Goal: Complete application form

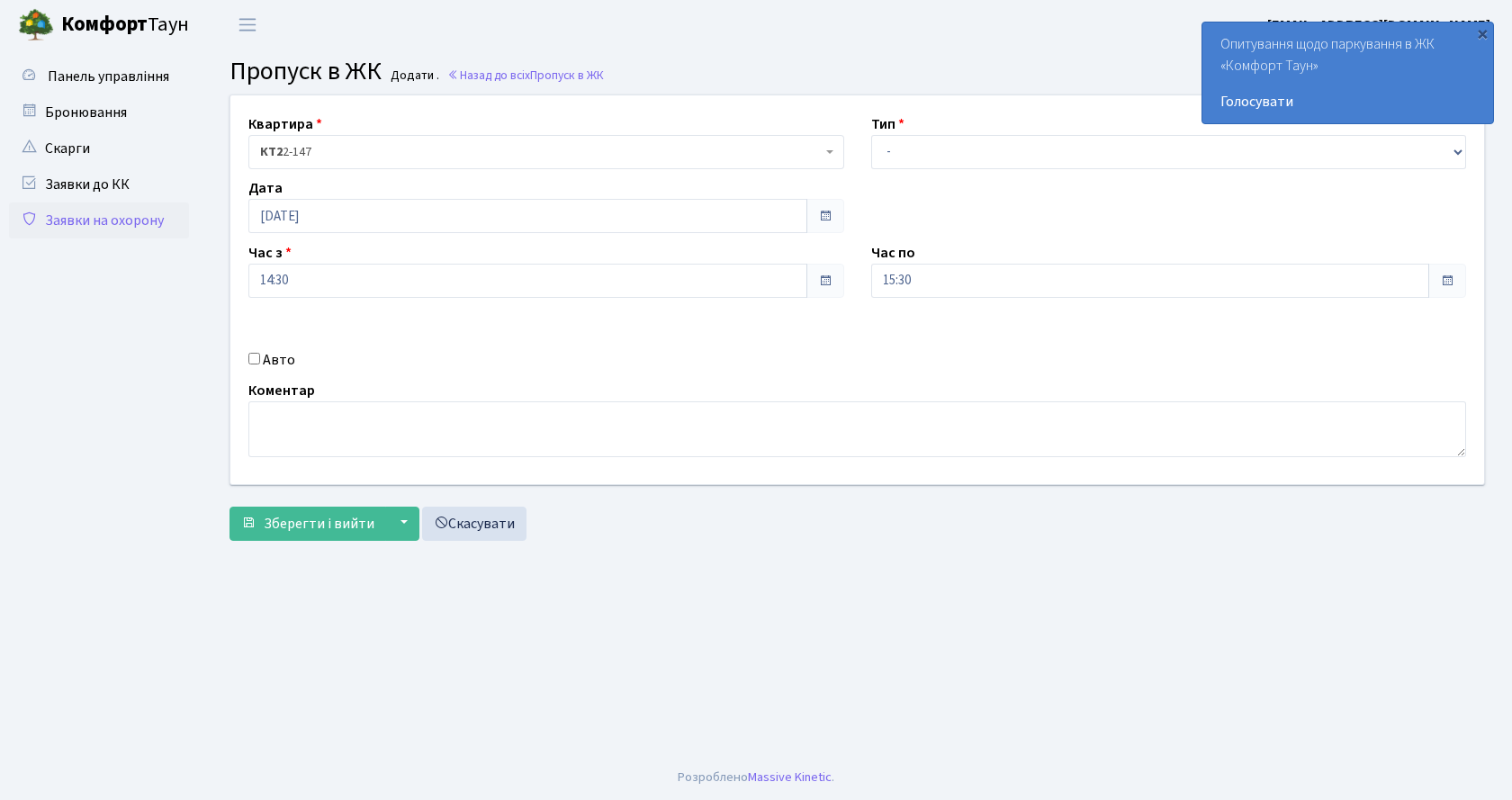
click at [871, 135] on select "- Доставка Таксі Гості Сервіс" at bounding box center [1169, 151] width 596 height 34
click at [926, 150] on select "- Доставка Таксі Гості Сервіс" at bounding box center [1169, 151] width 596 height 34
select select "1"
click at [871, 135] on select "- Доставка Таксі Гості Сервіс" at bounding box center [1169, 151] width 596 height 34
click at [248, 356] on div "Авто" at bounding box center [546, 360] width 622 height 21
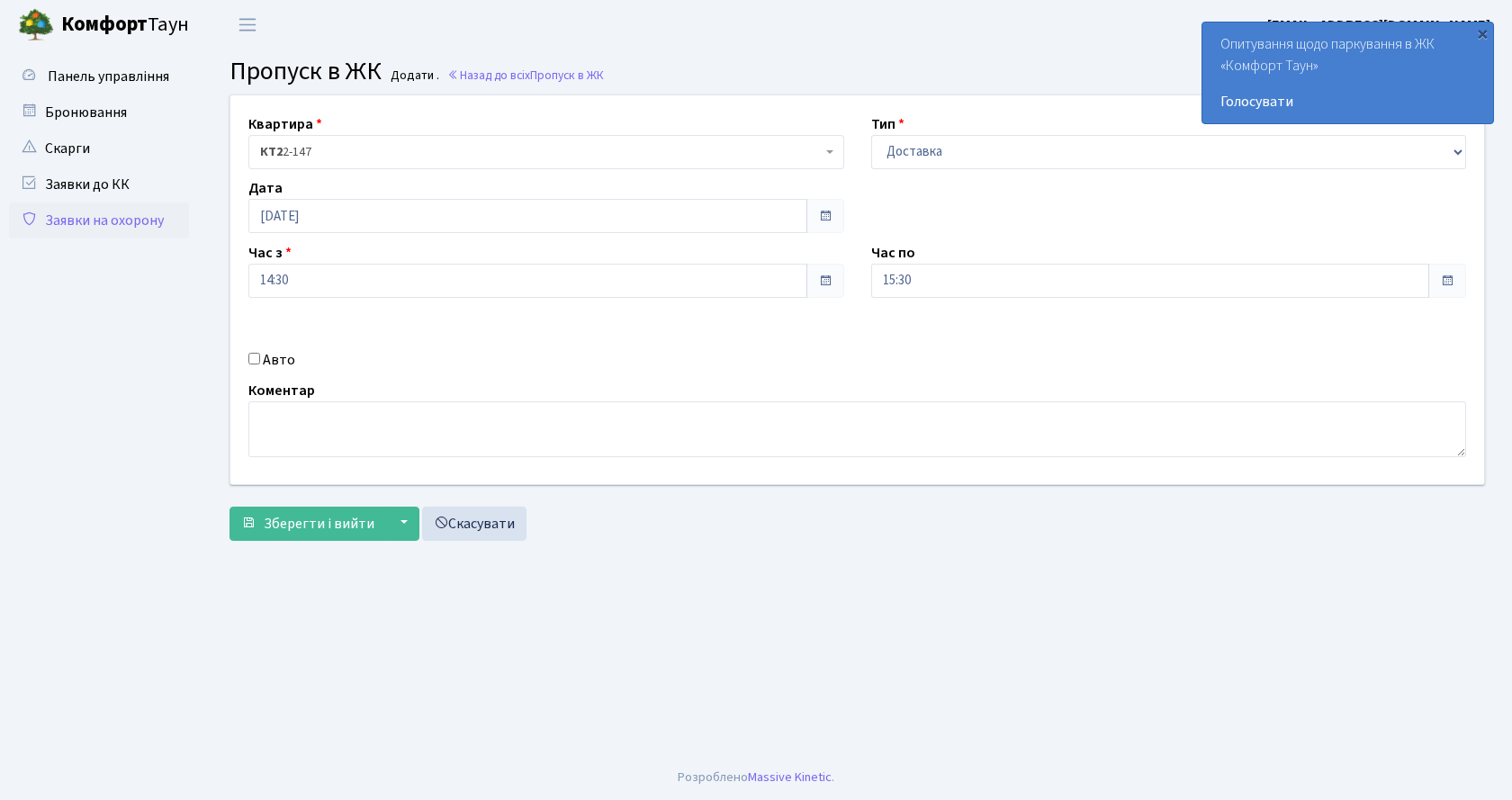
click at [261, 354] on div "Авто" at bounding box center [546, 360] width 622 height 21
click at [253, 357] on input "Авто" at bounding box center [255, 359] width 12 height 12
checkbox input "true"
click at [985, 344] on input "text" at bounding box center [1169, 344] width 596 height 34
type input "АА6692КК"
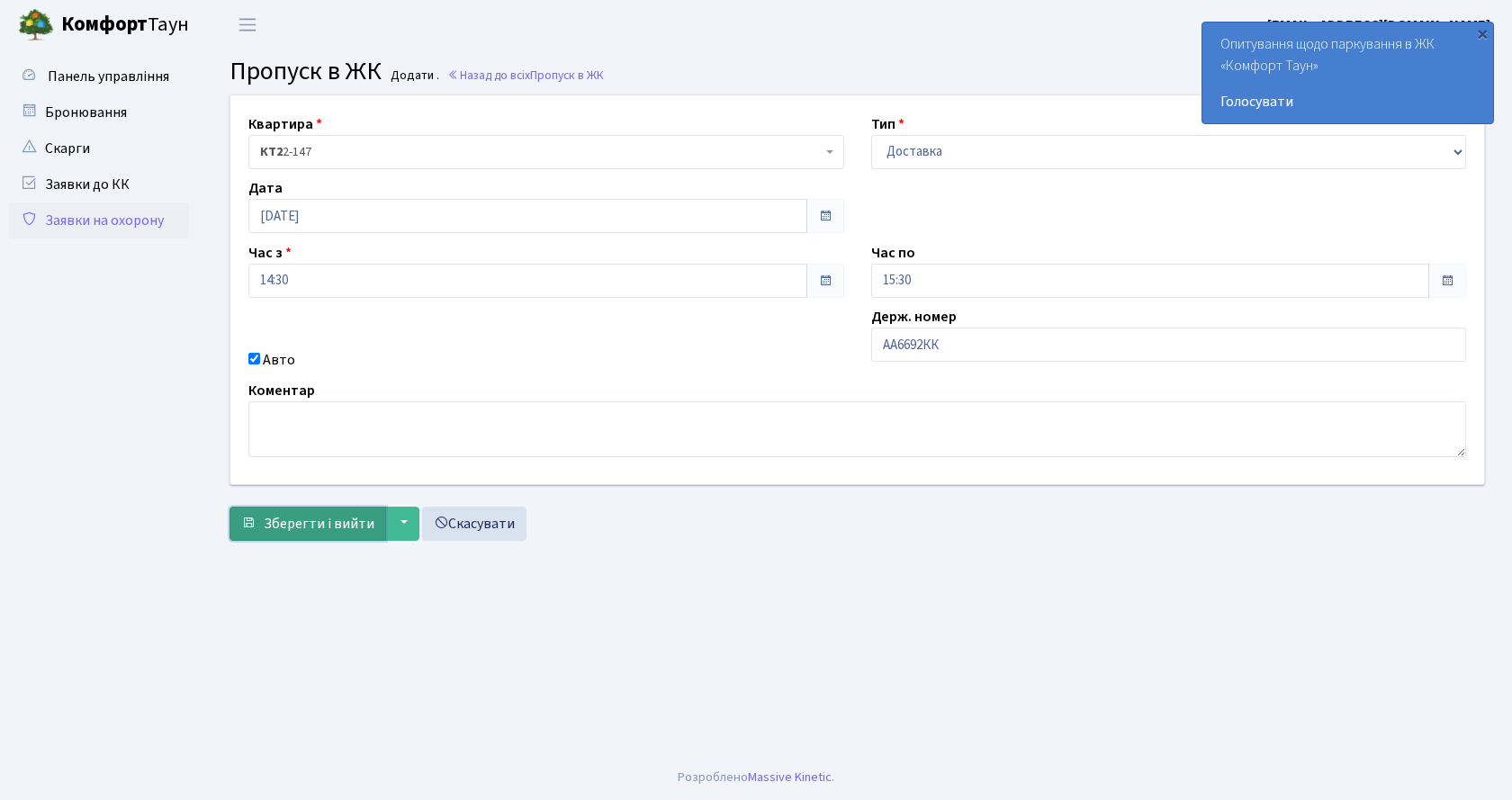
click at [330, 509] on button "Зберегти і вийти" at bounding box center [307, 523] width 156 height 34
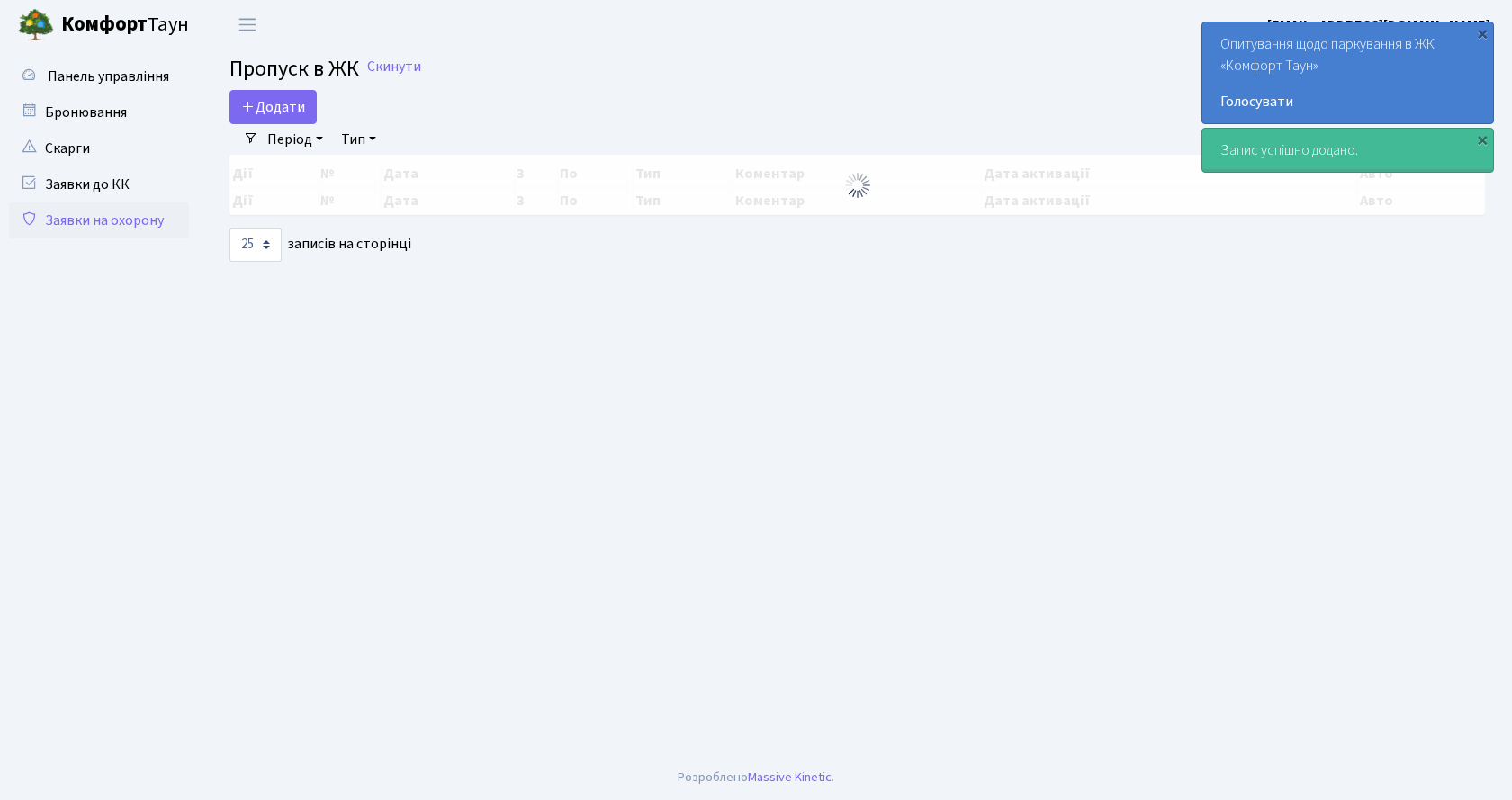
select select "25"
